Goal: Find specific page/section: Find specific page/section

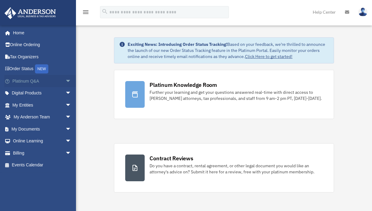
click at [65, 80] on span "arrow_drop_down" at bounding box center [71, 81] width 12 height 12
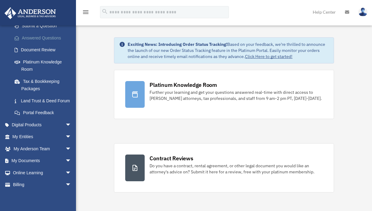
scroll to position [112, 0]
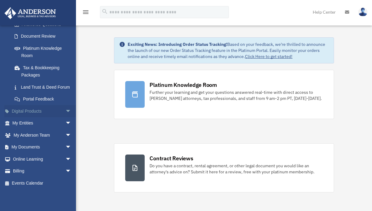
click at [65, 111] on span "arrow_drop_down" at bounding box center [71, 111] width 12 height 12
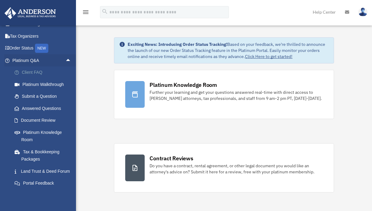
scroll to position [0, 0]
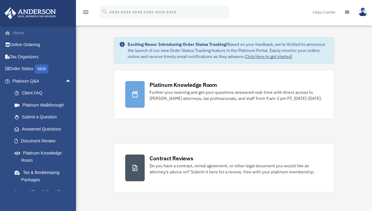
click at [17, 31] on link "Home" at bounding box center [42, 33] width 76 height 12
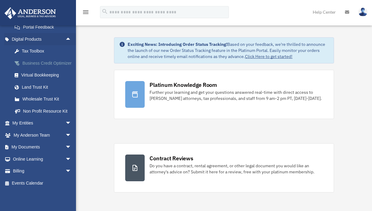
scroll to position [191, 0]
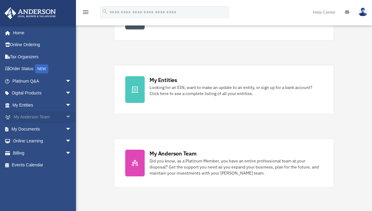
scroll to position [152, 0]
click at [65, 132] on span "arrow_drop_down" at bounding box center [71, 129] width 12 height 12
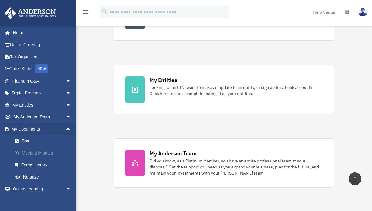
click at [41, 156] on link "Meeting Minutes" at bounding box center [45, 153] width 72 height 12
